Goal: Find contact information: Find contact information

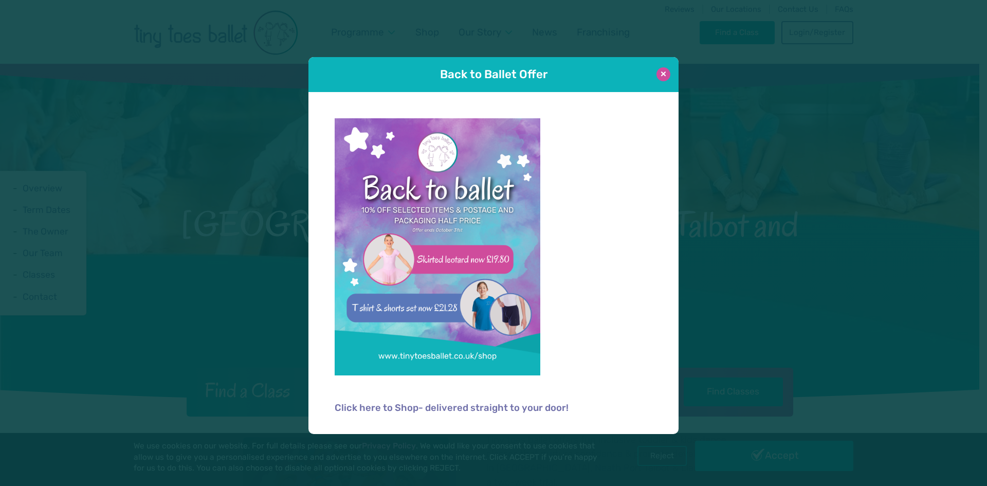
click at [661, 78] on button at bounding box center [663, 74] width 14 height 14
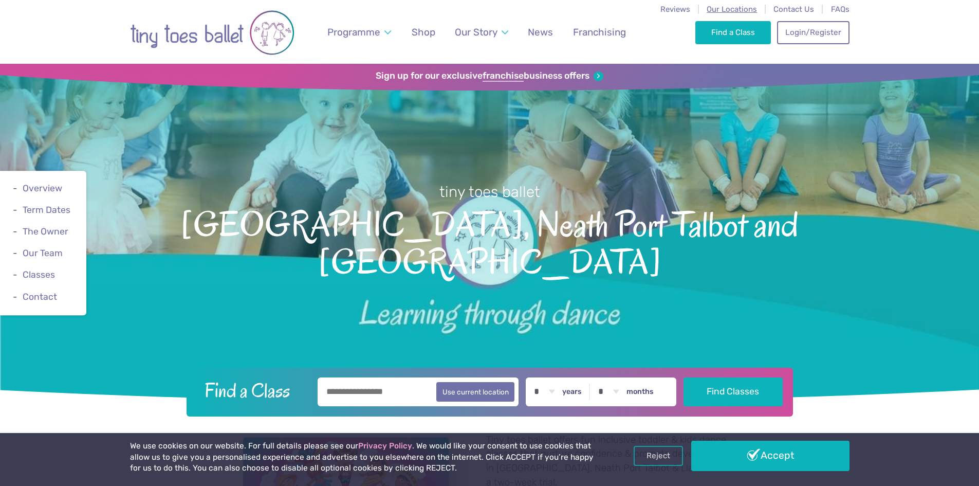
click at [739, 6] on span "Our Locations" at bounding box center [731, 9] width 50 height 9
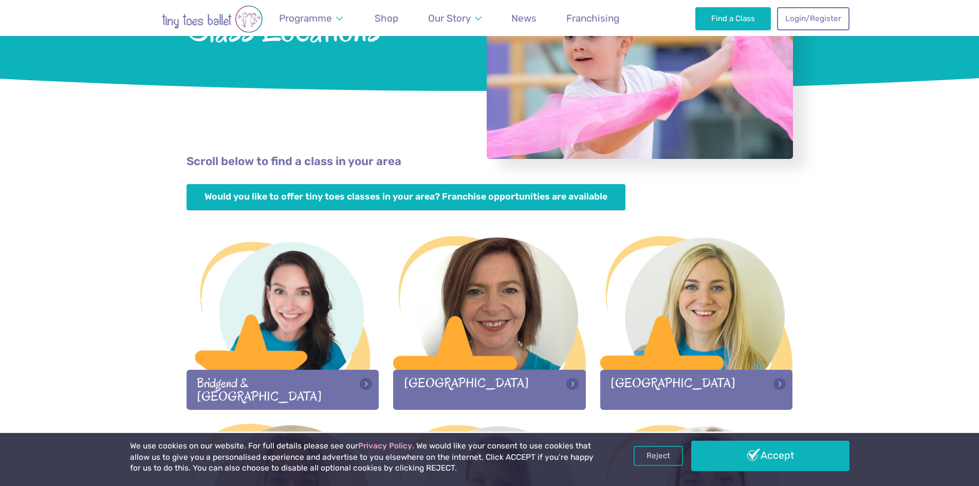
scroll to position [206, 0]
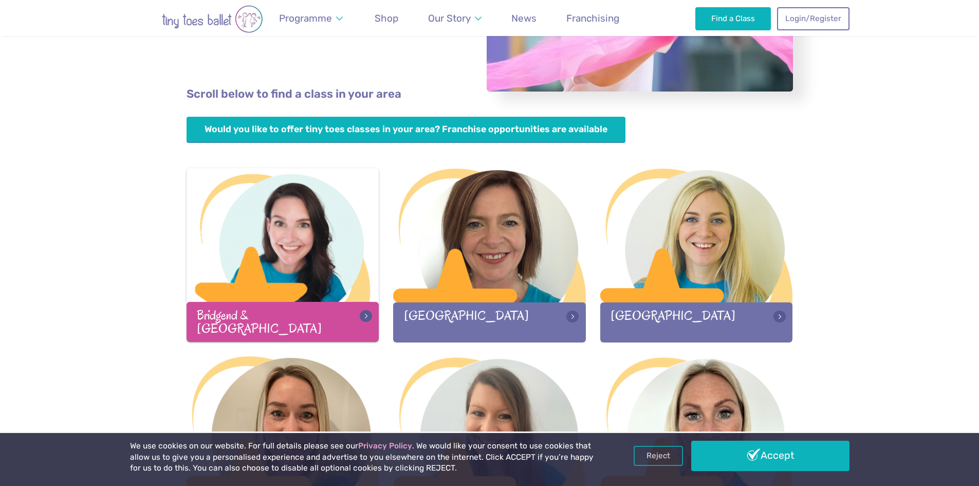
click at [280, 313] on div "Bridgend & Vale of Glamorgan" at bounding box center [283, 322] width 193 height 40
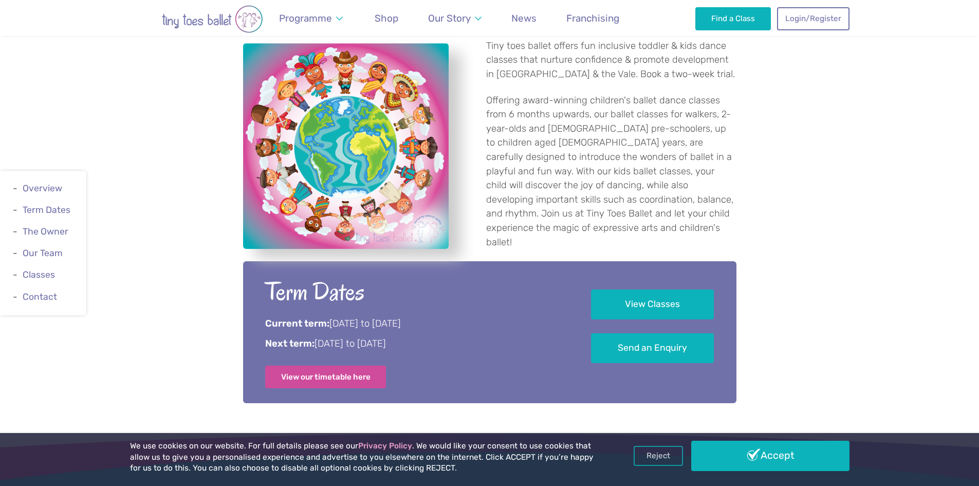
scroll to position [308, 0]
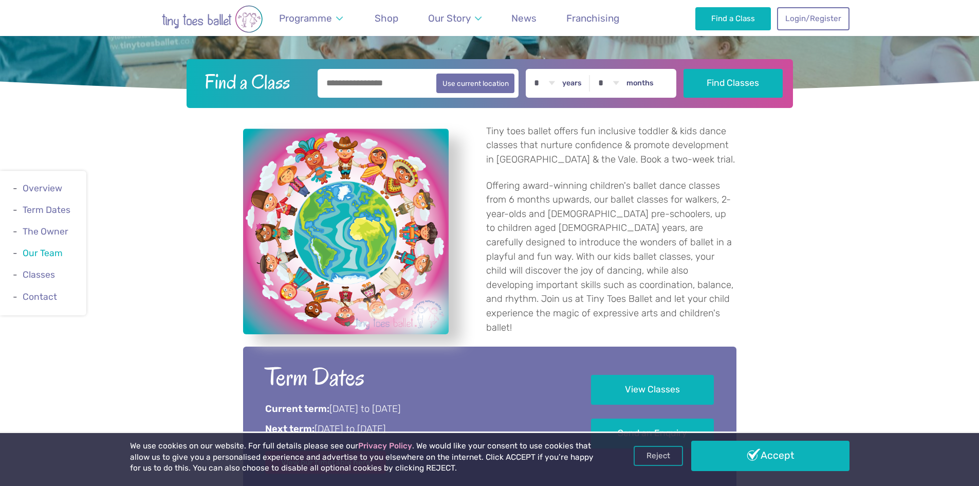
click at [40, 251] on link "Our Team" at bounding box center [43, 253] width 40 height 10
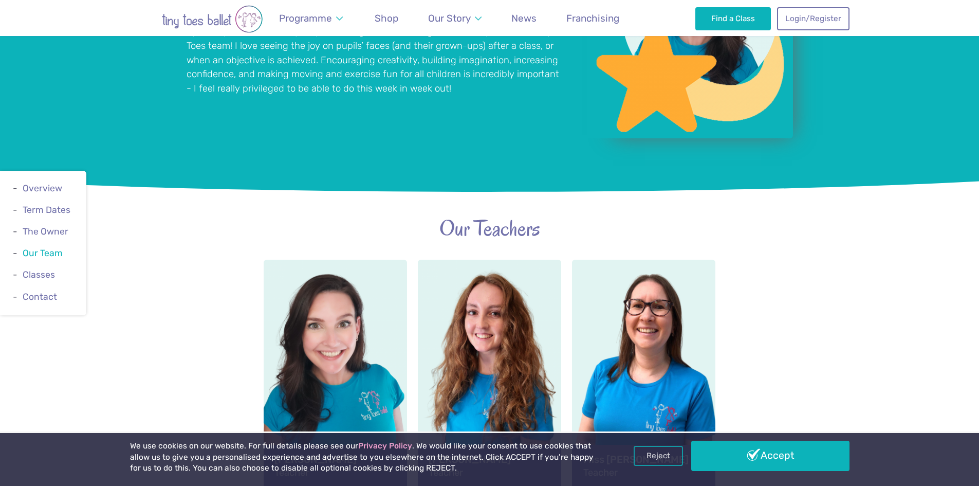
scroll to position [1131, 0]
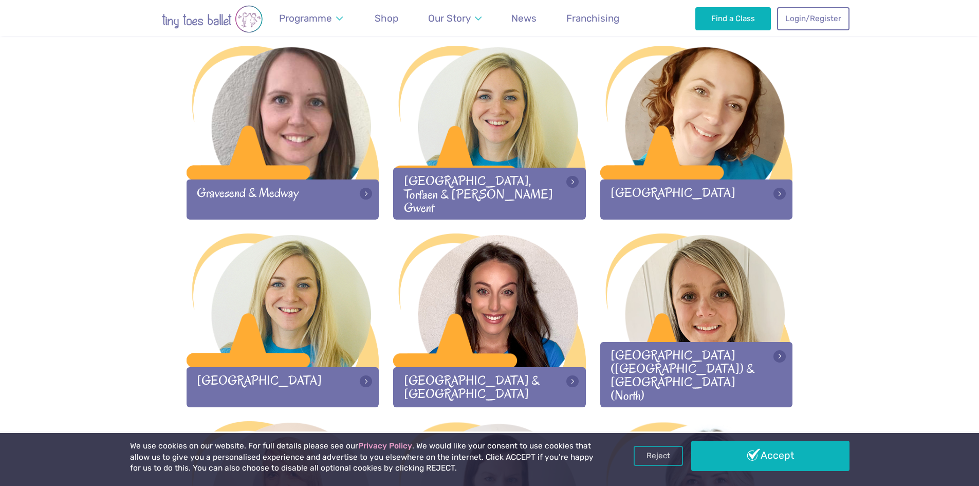
scroll to position [873, 0]
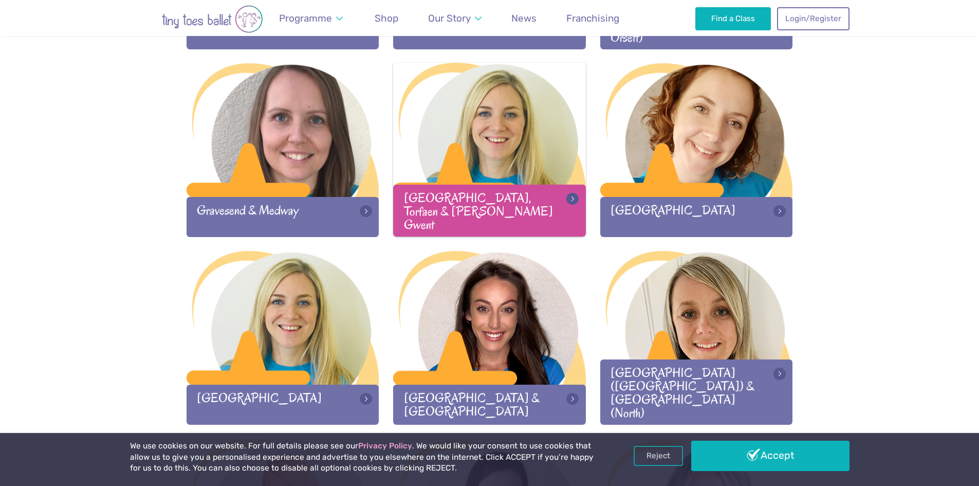
click at [513, 201] on div "[GEOGRAPHIC_DATA], Torfaen & [PERSON_NAME] Gwent" at bounding box center [489, 209] width 193 height 51
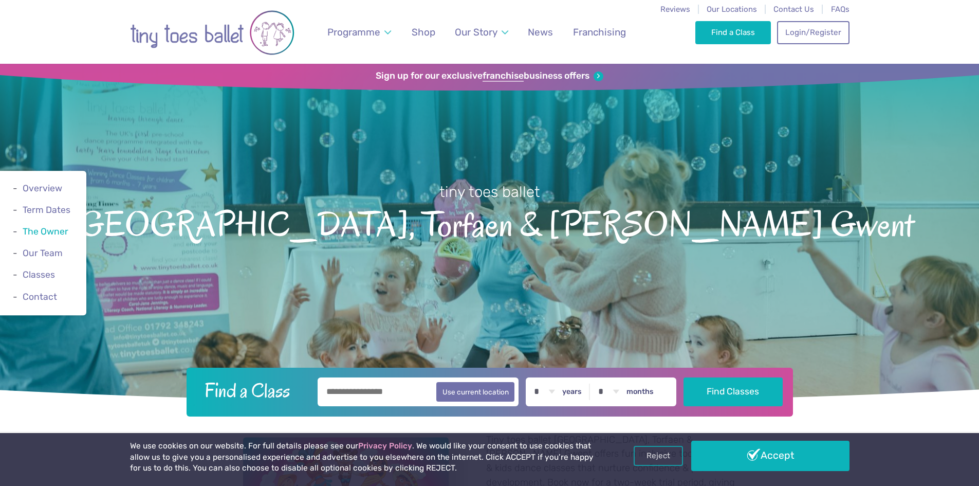
click at [52, 229] on link "The Owner" at bounding box center [46, 231] width 46 height 10
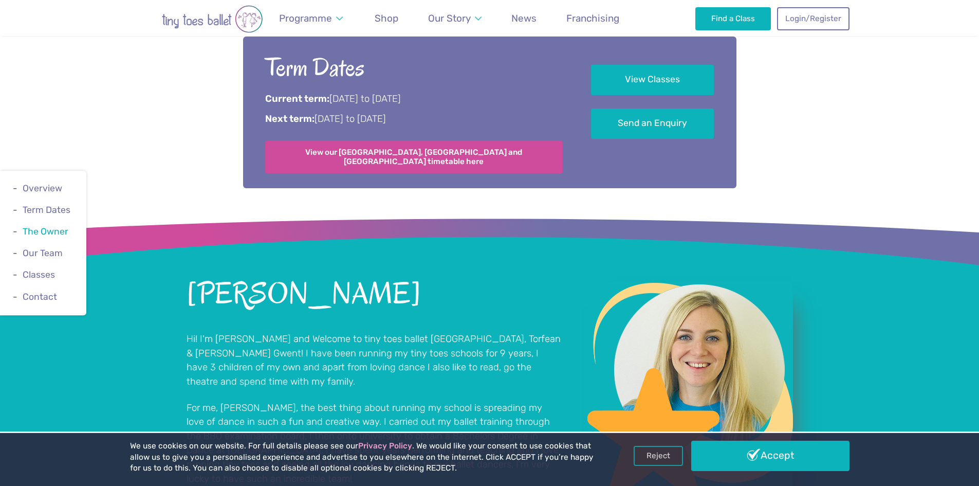
scroll to position [780, 0]
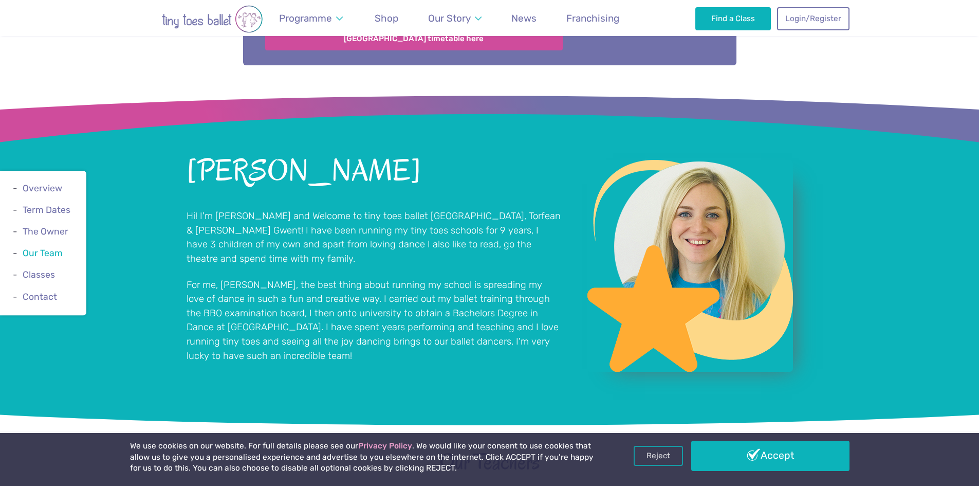
click at [47, 258] on link "Our Team" at bounding box center [43, 253] width 40 height 10
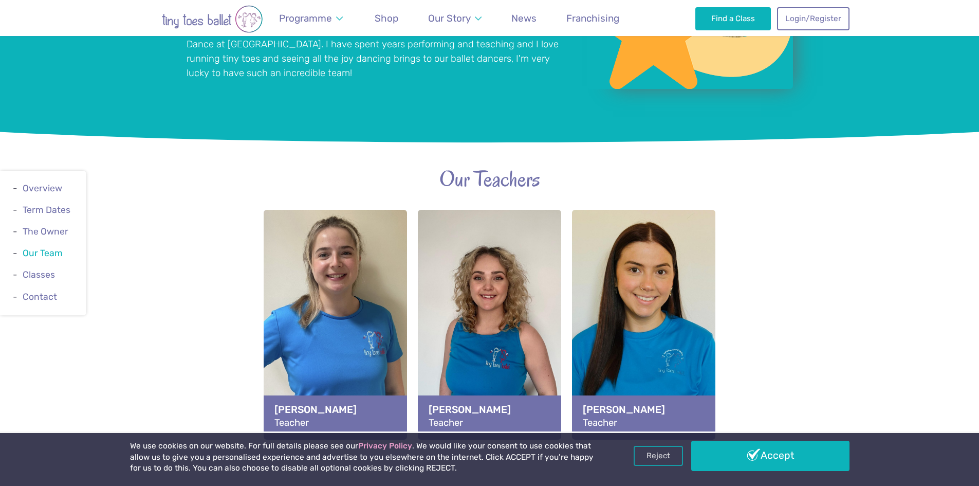
scroll to position [1138, 0]
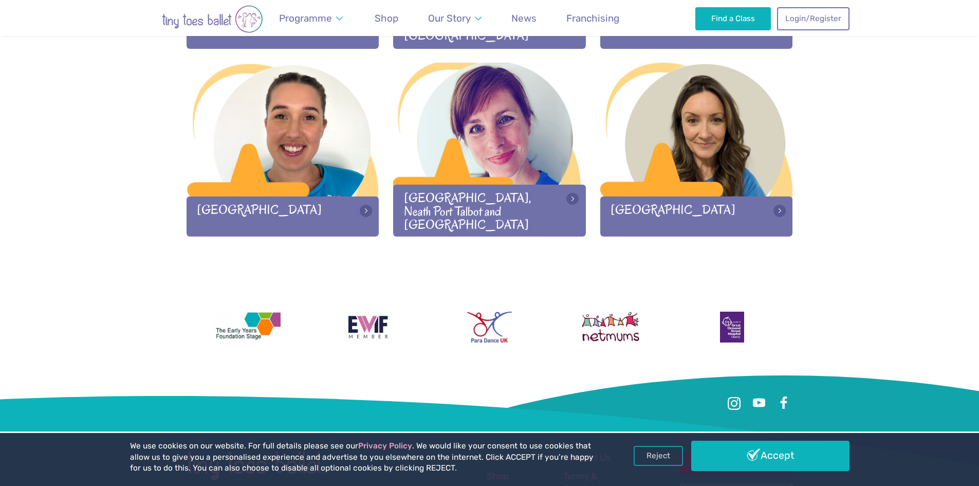
scroll to position [1402, 0]
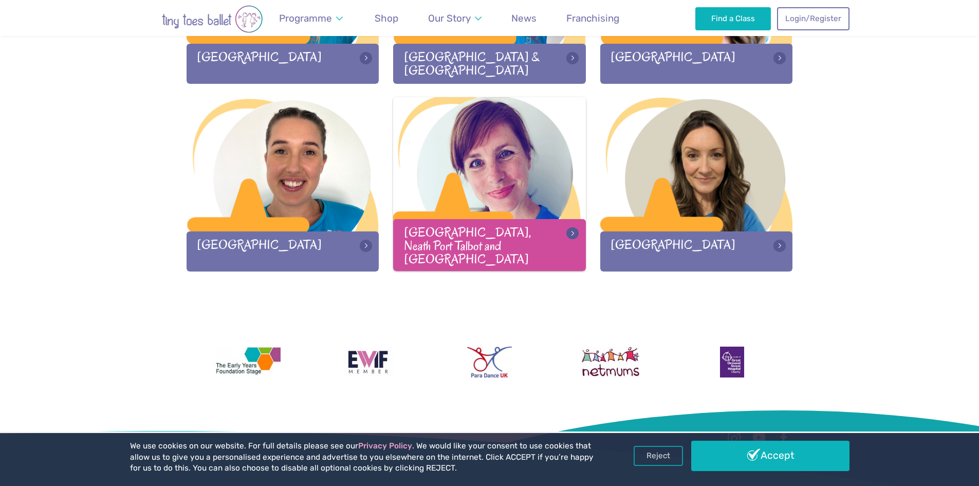
click at [488, 246] on div "[GEOGRAPHIC_DATA], Neath Port Talbot and [GEOGRAPHIC_DATA]" at bounding box center [489, 244] width 193 height 51
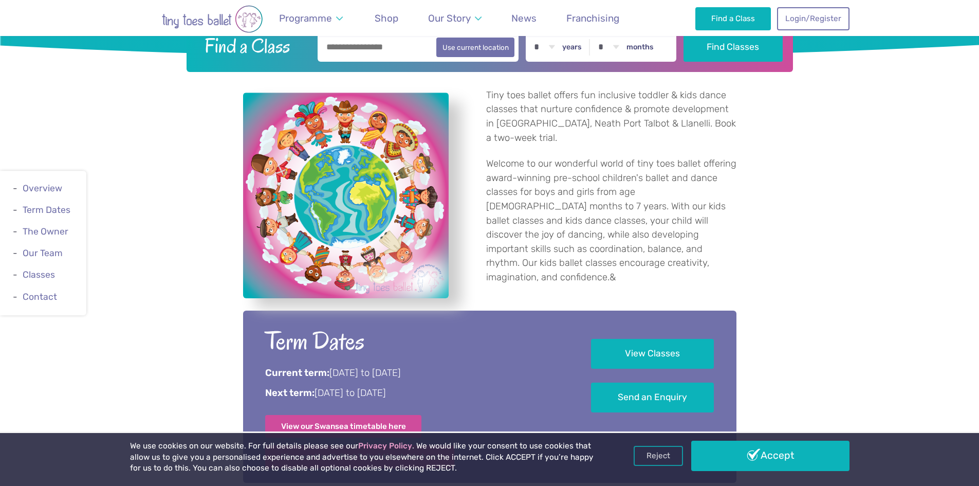
scroll to position [360, 0]
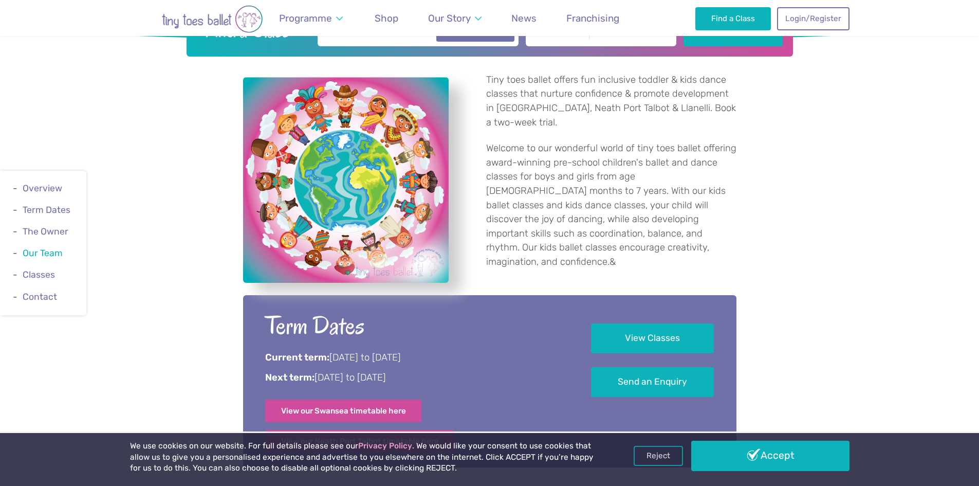
click at [49, 254] on link "Our Team" at bounding box center [43, 253] width 40 height 10
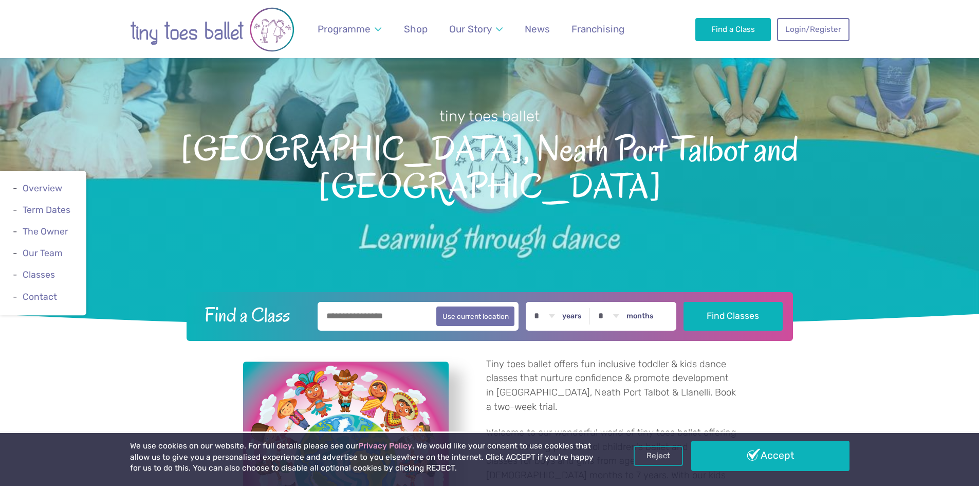
scroll to position [0, 0]
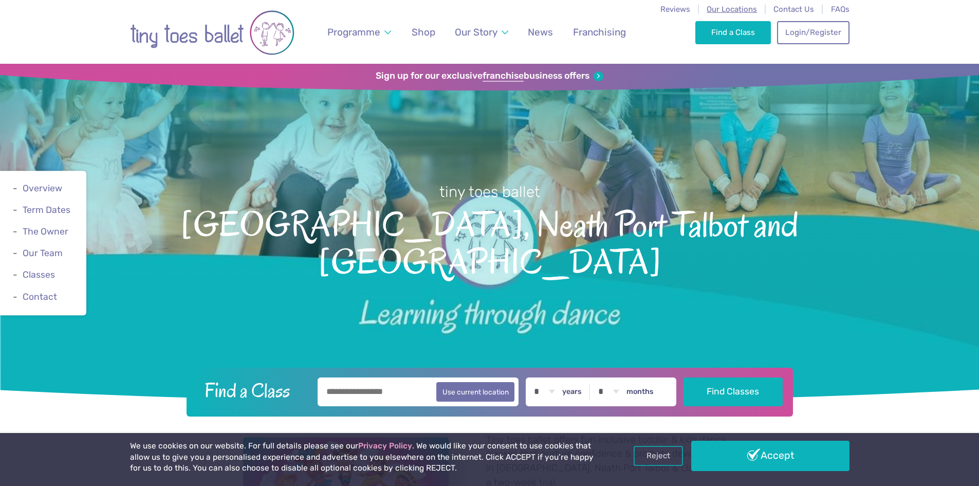
click at [727, 11] on span "Our Locations" at bounding box center [731, 9] width 50 height 9
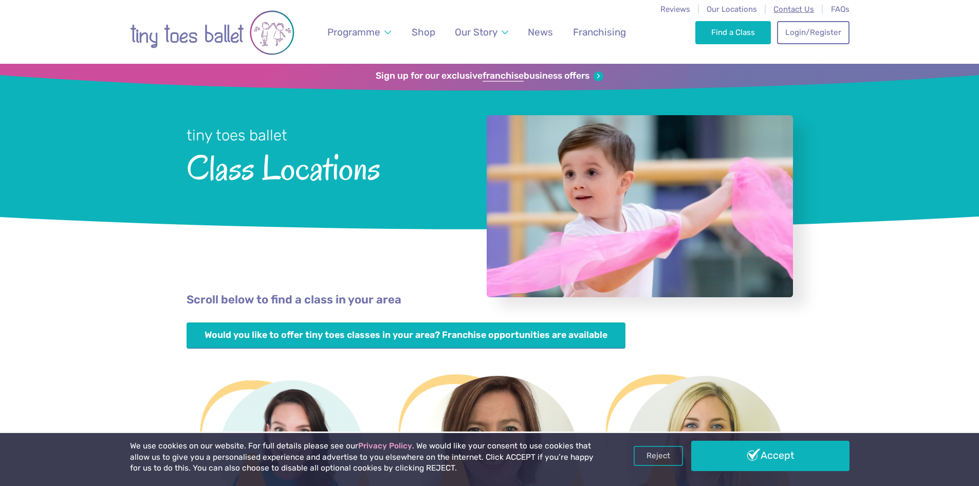
click at [795, 13] on span "Contact Us" at bounding box center [793, 9] width 41 height 9
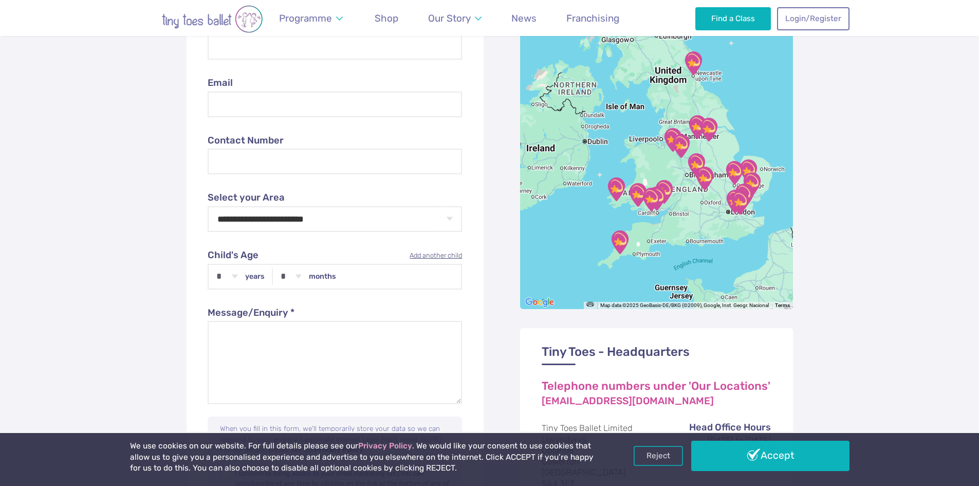
scroll to position [308, 0]
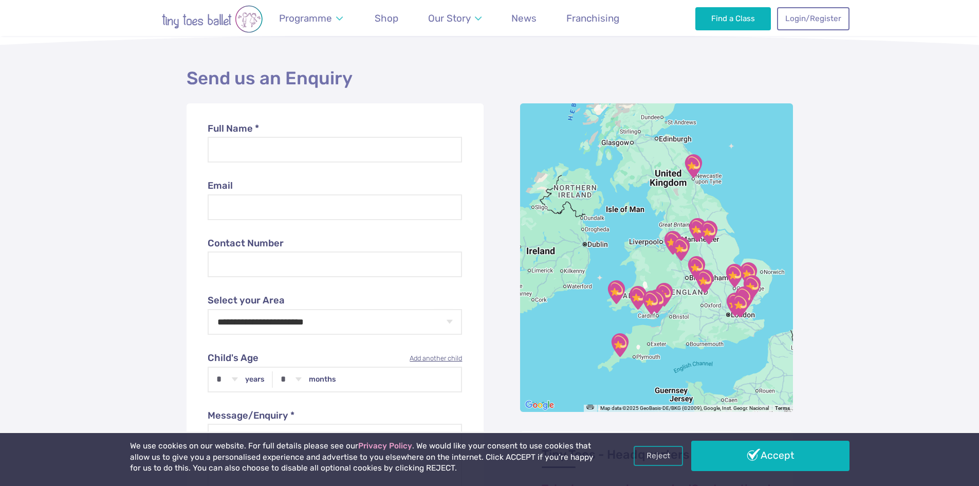
click at [636, 303] on img "Swansea, Neath Port Talbot and Llanelli" at bounding box center [638, 298] width 26 height 26
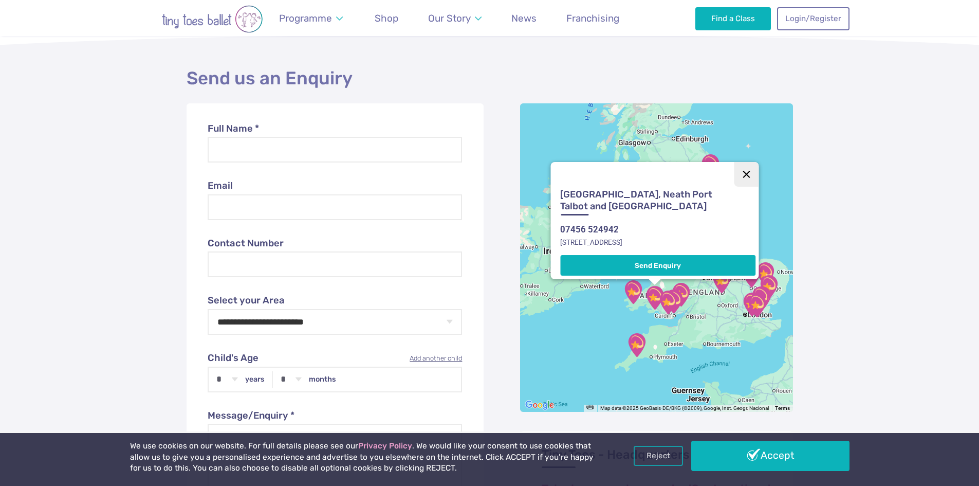
click at [750, 169] on button "Close" at bounding box center [746, 174] width 25 height 25
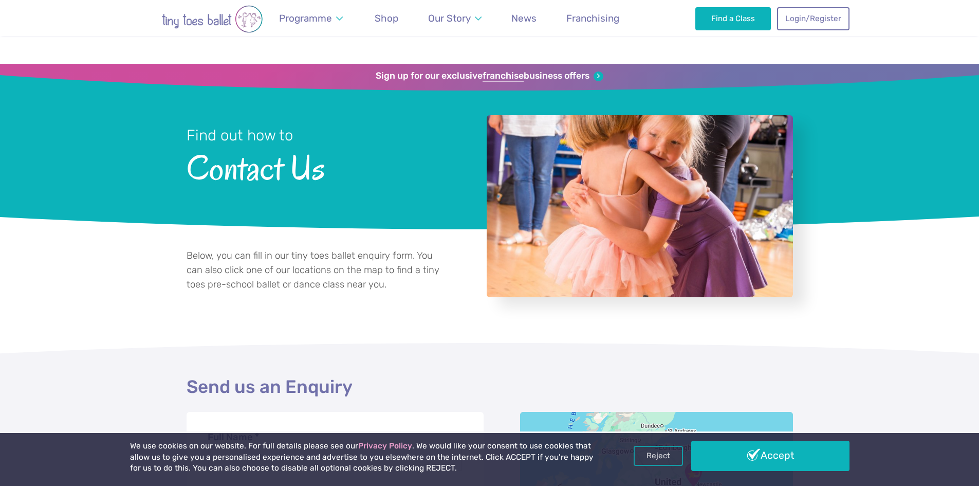
scroll to position [308, 0]
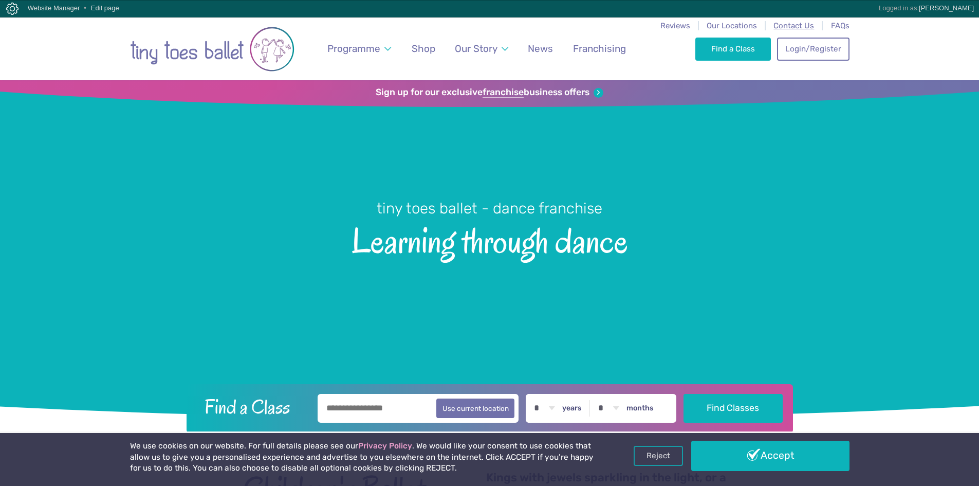
click at [799, 29] on span "Contact Us" at bounding box center [793, 25] width 41 height 9
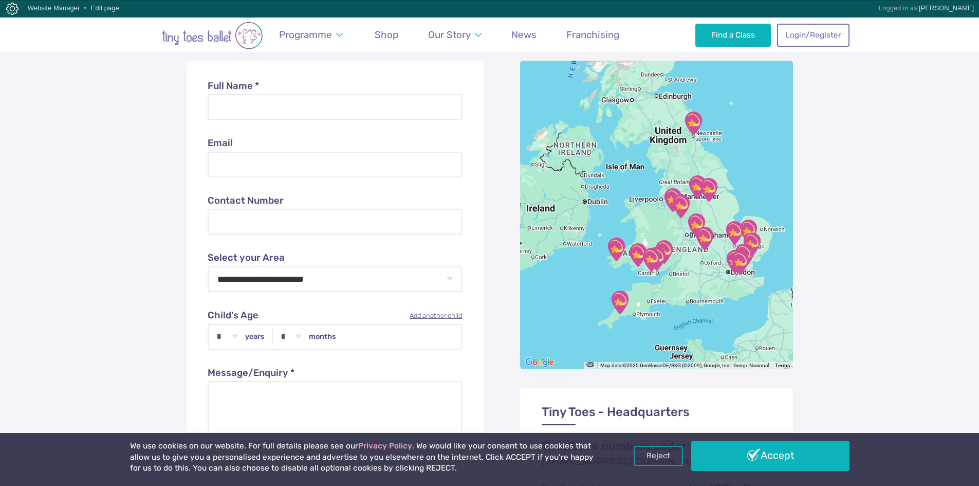
scroll to position [360, 0]
